Goal: Find specific page/section: Find specific page/section

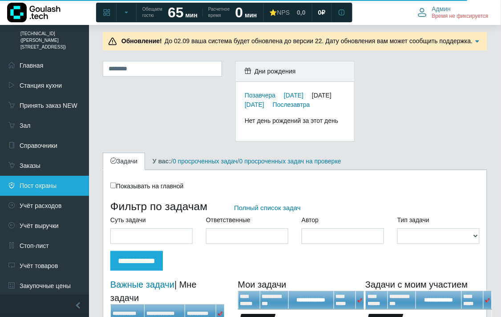
click at [52, 176] on link "Пост охраны" at bounding box center [44, 186] width 89 height 20
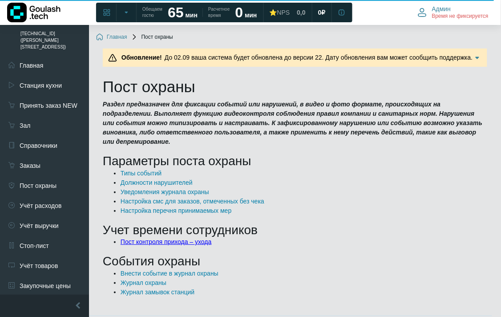
click at [147, 238] on link "Пост контроля прихода – ухода" at bounding box center [166, 241] width 91 height 7
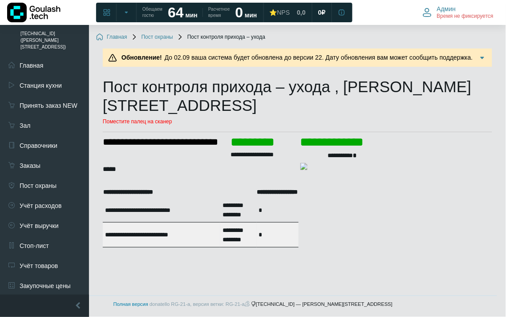
scroll to position [205, 0]
